Goal: Task Accomplishment & Management: Complete application form

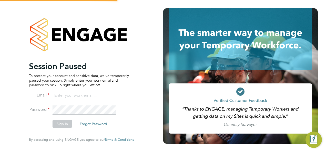
type input "[EMAIL_ADDRESS][DOMAIN_NAME]"
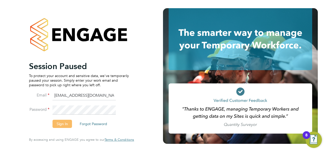
click at [56, 124] on button "Sign In" at bounding box center [62, 124] width 19 height 8
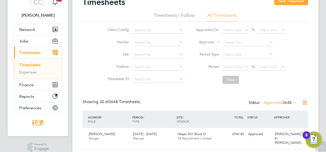
click at [242, 63] on li "Period Select date To Select date" at bounding box center [240, 67] width 102 height 12
drag, startPoint x: 238, startPoint y: 72, endPoint x: 237, endPoint y: 68, distance: 4.3
click at [238, 72] on li "Period Select date To Select date" at bounding box center [240, 67] width 102 height 12
click at [237, 67] on span "Select date" at bounding box center [232, 67] width 18 height 5
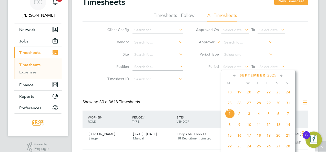
click at [231, 107] on span "25" at bounding box center [230, 103] width 10 height 10
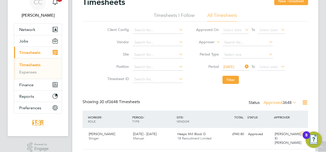
click at [275, 63] on li "Period 25 Aug 2025 To Select date" at bounding box center [240, 67] width 102 height 12
click at [276, 72] on li "Period 25 Aug 2025 To Select date" at bounding box center [240, 67] width 102 height 12
drag, startPoint x: 277, startPoint y: 70, endPoint x: 279, endPoint y: 74, distance: 4.5
click at [276, 70] on span "Select date" at bounding box center [270, 67] width 27 height 7
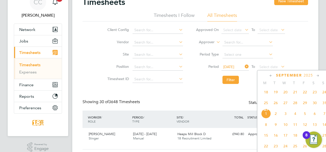
click at [324, 106] on span "31" at bounding box center [324, 103] width 10 height 10
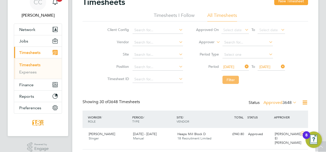
click at [238, 83] on button "Filter" at bounding box center [230, 80] width 16 height 8
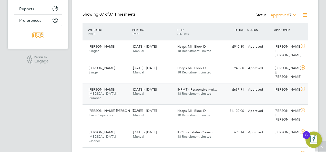
click at [200, 91] on span "18 Recruitment Limited" at bounding box center [194, 93] width 34 height 4
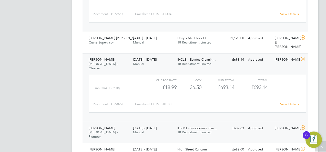
drag, startPoint x: 186, startPoint y: 102, endPoint x: 184, endPoint y: 105, distance: 3.8
click at [186, 124] on div "IHRMT - Responsive mai… 18 Recruitment Limited" at bounding box center [197, 130] width 44 height 13
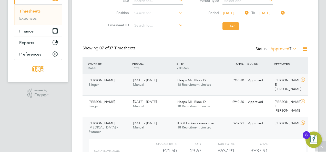
click at [141, 88] on div "25 - 31 Aug 2025 Manual" at bounding box center [153, 82] width 44 height 13
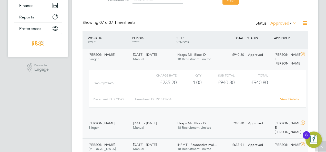
click at [171, 120] on div "25 - 31 Aug 2025 Manual" at bounding box center [153, 125] width 44 height 13
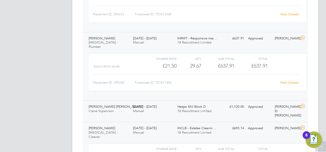
click at [145, 103] on div "Armando Sanchez Garcia Crane Supervisor 25 - 31 Aug 2025 25 - 31 Aug 2025 Manua…" at bounding box center [194, 111] width 225 height 22
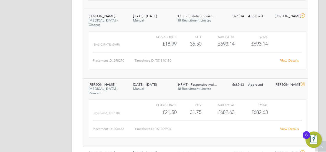
scroll to position [421, 0]
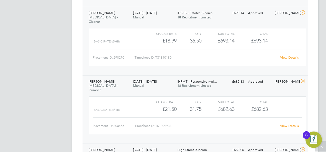
click at [179, 144] on div "Joe Bates Skilled Labourer 25 - 31 Aug 2025 25 - 31 Aug 2025 Manual High Street…" at bounding box center [194, 152] width 225 height 17
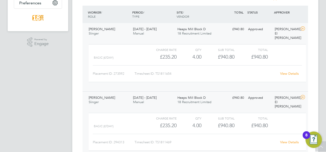
scroll to position [109, 0]
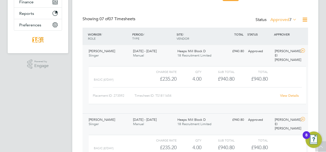
click at [289, 20] on span "7" at bounding box center [290, 19] width 2 height 5
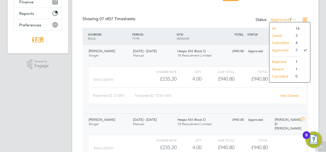
click at [281, 41] on li "Submitted" at bounding box center [281, 42] width 24 height 7
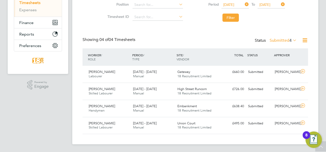
scroll to position [25, 0]
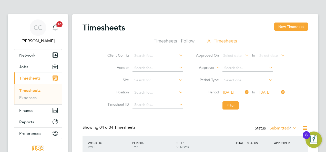
click at [286, 130] on label "Submitted 4" at bounding box center [282, 128] width 27 height 5
click at [284, 145] on li "Saved" at bounding box center [281, 144] width 24 height 7
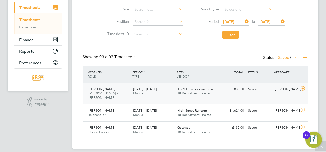
click at [161, 88] on div "25 - 31 Aug 2025 Manual" at bounding box center [153, 91] width 44 height 13
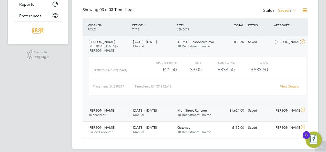
click at [228, 109] on div "£1,624.00 Saved" at bounding box center [232, 111] width 27 height 8
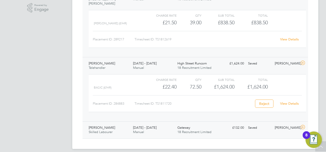
click at [210, 130] on span "18 Recruitment Limited" at bounding box center [194, 132] width 34 height 4
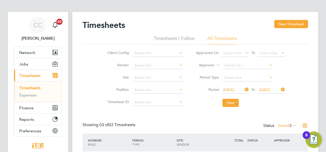
scroll to position [0, 0]
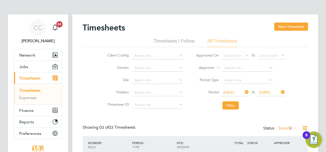
click at [244, 91] on icon at bounding box center [244, 92] width 0 height 7
click at [144, 87] on li "Position" at bounding box center [144, 93] width 90 height 12
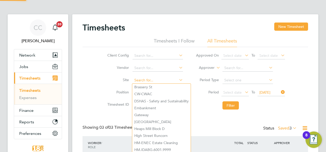
click at [146, 81] on input at bounding box center [157, 80] width 50 height 7
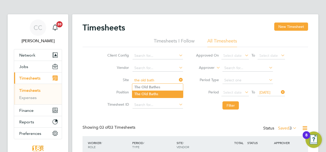
click at [151, 92] on b "Bath" at bounding box center [153, 94] width 8 height 4
type input "The Old Baths"
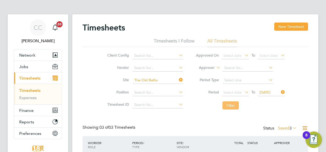
click at [229, 103] on button "Filter" at bounding box center [230, 105] width 16 height 8
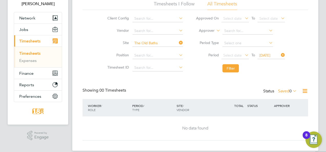
scroll to position [44, 0]
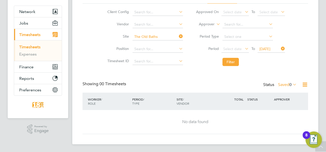
click at [280, 47] on icon at bounding box center [280, 48] width 0 height 7
click at [230, 61] on button "Filter" at bounding box center [230, 62] width 16 height 8
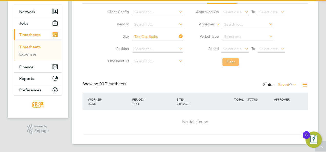
click at [229, 61] on button "Filter" at bounding box center [230, 62] width 16 height 8
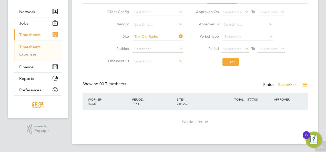
click at [228, 56] on ul "Approved On Select date To Select date Approver Period Type Period Select date …" at bounding box center [240, 37] width 102 height 62
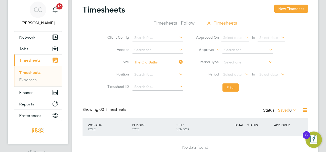
scroll to position [0, 0]
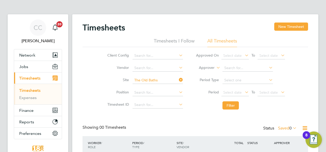
click at [178, 78] on icon at bounding box center [178, 79] width 0 height 7
click at [228, 104] on button "Filter" at bounding box center [230, 105] width 16 height 8
click at [155, 81] on input at bounding box center [157, 80] width 50 height 7
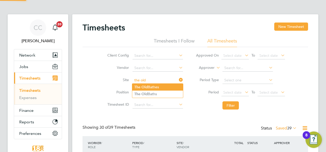
click at [154, 88] on li "The Old Bathes" at bounding box center [157, 87] width 51 height 7
type input "The Old Bathes"
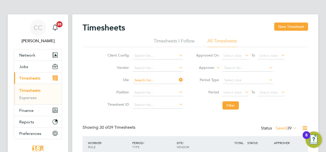
click at [157, 82] on input at bounding box center [157, 80] width 50 height 7
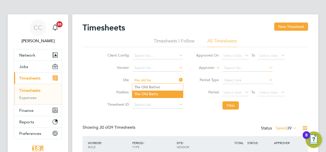
click at [151, 92] on b "Ba" at bounding box center [151, 94] width 4 height 4
type input "The Old Baths"
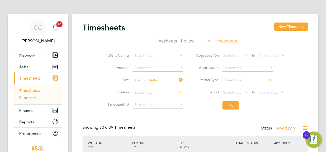
click at [287, 130] on span "39" at bounding box center [289, 128] width 5 height 5
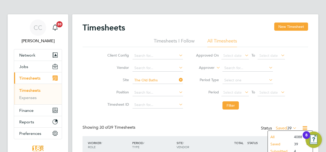
click at [274, 135] on li "All" at bounding box center [280, 136] width 24 height 7
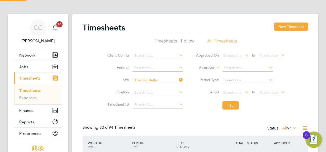
drag, startPoint x: 212, startPoint y: 106, endPoint x: 217, endPoint y: 104, distance: 6.0
click at [212, 105] on li "Filter" at bounding box center [240, 105] width 102 height 13
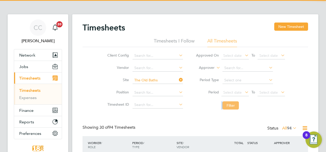
drag, startPoint x: 221, startPoint y: 103, endPoint x: 224, endPoint y: 101, distance: 3.7
click at [224, 101] on li "Filter" at bounding box center [240, 105] width 102 height 13
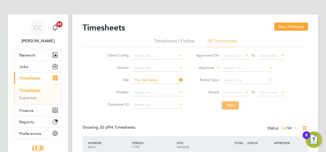
click at [234, 102] on button "Filter" at bounding box center [230, 105] width 16 height 8
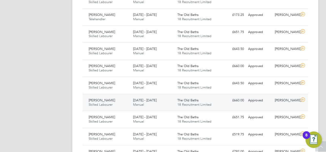
click at [177, 103] on span "18 Recruitment Limited" at bounding box center [194, 104] width 34 height 4
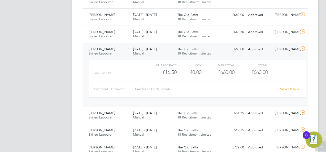
click at [296, 88] on link "View Details" at bounding box center [289, 89] width 19 height 4
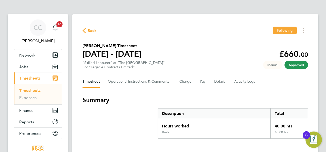
click at [97, 32] on div "Back Following" at bounding box center [194, 31] width 225 height 8
click at [89, 28] on span "Back" at bounding box center [91, 31] width 9 height 6
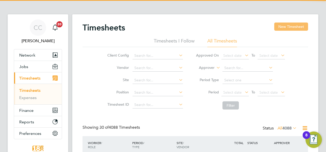
click at [300, 27] on button "New Timesheet" at bounding box center [291, 27] width 34 height 8
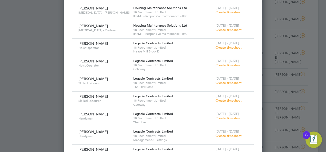
click at [221, 81] on span "Create timesheet" at bounding box center [228, 83] width 26 height 4
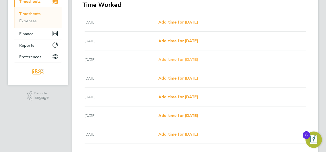
click at [174, 60] on span "Add time for [DATE]" at bounding box center [177, 59] width 39 height 5
select select "30"
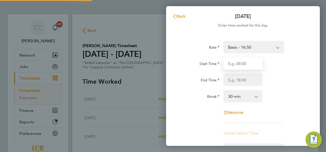
click at [246, 66] on input "Start Time" at bounding box center [242, 63] width 39 height 12
type input "8"
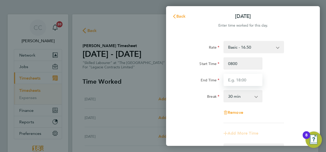
type input "08:00"
type input "16:30"
click at [273, 82] on div "End Time 16:30" at bounding box center [242, 80] width 129 height 12
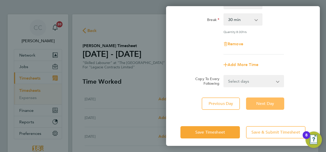
click at [250, 103] on button "Next Day" at bounding box center [265, 104] width 38 height 12
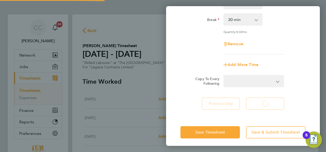
select select "30"
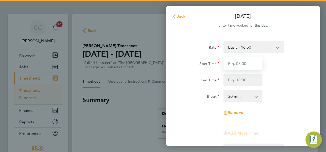
click at [235, 60] on input "Start Time" at bounding box center [242, 63] width 39 height 12
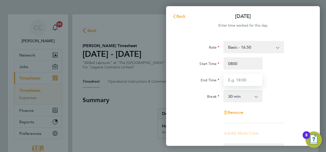
type input "08:00"
click at [245, 77] on input "End Time" at bounding box center [242, 80] width 39 height 12
type input "16:30"
click at [293, 73] on div "Start Time 08:00 End Time 16:30" at bounding box center [242, 71] width 129 height 29
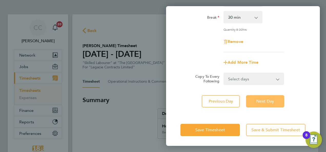
click at [252, 103] on button "Next Day" at bounding box center [265, 101] width 38 height 12
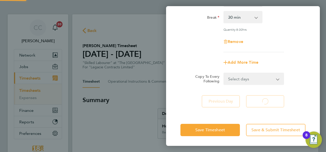
select select "30"
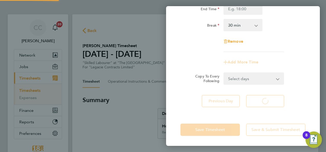
select select "30"
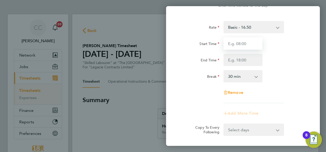
click at [230, 45] on input "Start Time" at bounding box center [242, 43] width 39 height 12
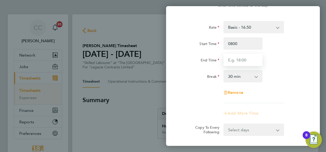
type input "08:00"
click at [249, 60] on input "End Time" at bounding box center [242, 60] width 39 height 12
type input "16:30"
click at [292, 51] on div "Start Time 08:00 End Time 16:30" at bounding box center [242, 51] width 129 height 29
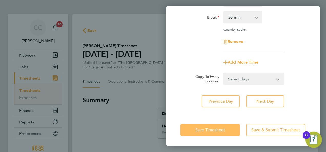
click at [210, 133] on button "Save Timesheet" at bounding box center [209, 130] width 59 height 12
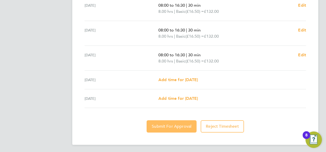
click at [172, 121] on button "Submit For Approval" at bounding box center [171, 126] width 50 height 12
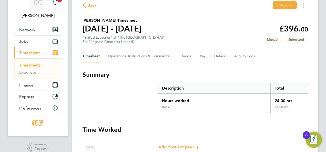
click at [88, 5] on span "Back" at bounding box center [91, 5] width 9 height 6
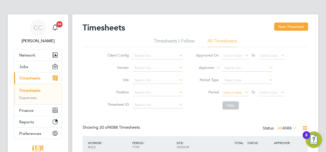
drag, startPoint x: 214, startPoint y: 86, endPoint x: 223, endPoint y: 91, distance: 11.2
click at [214, 86] on li "Period Type" at bounding box center [240, 80] width 102 height 12
click at [233, 99] on li "Filter" at bounding box center [240, 105] width 102 height 13
click at [232, 93] on span "Select date" at bounding box center [232, 92] width 18 height 5
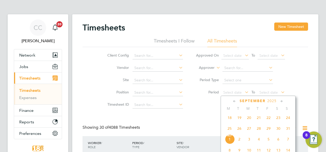
drag, startPoint x: 227, startPoint y: 131, endPoint x: 234, endPoint y: 122, distance: 10.9
click at [227, 131] on span "25" at bounding box center [230, 129] width 10 height 10
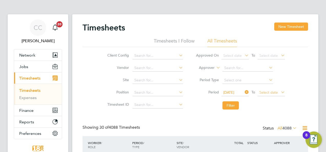
click at [270, 91] on span "Select date" at bounding box center [268, 92] width 18 height 5
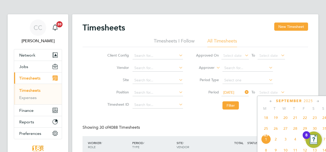
click at [323, 129] on span "31" at bounding box center [324, 129] width 10 height 10
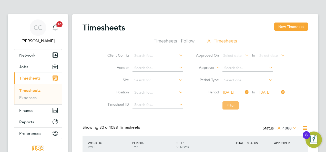
click at [231, 106] on button "Filter" at bounding box center [230, 105] width 16 height 8
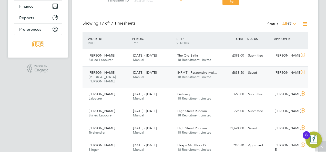
click at [148, 74] on span "[DATE] - [DATE]" at bounding box center [145, 72] width 24 height 4
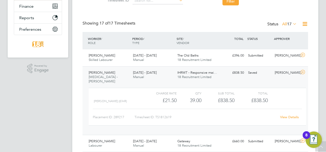
click at [222, 75] on div "£838.50 Saved" at bounding box center [232, 73] width 27 height 8
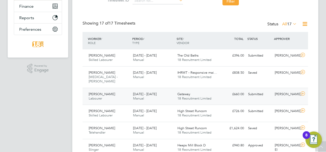
click at [207, 90] on div "Gateway 18 Recruitment Limited" at bounding box center [197, 96] width 44 height 13
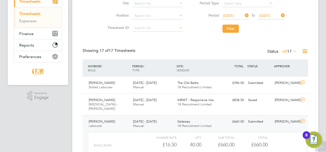
click at [284, 50] on label "All 17" at bounding box center [289, 51] width 15 height 5
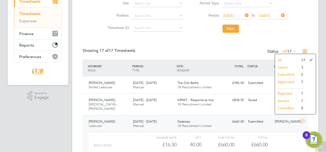
click at [194, 52] on div "Showing 17 of 17 Timesheets Status All 17" at bounding box center [194, 53] width 225 height 11
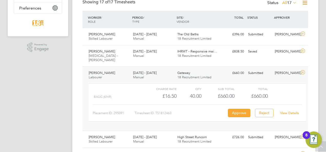
click at [178, 75] on span "18 Recruitment Limited" at bounding box center [194, 77] width 34 height 4
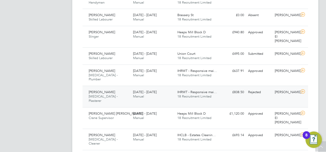
scroll to position [232, 0]
